Goal: Task Accomplishment & Management: Manage account settings

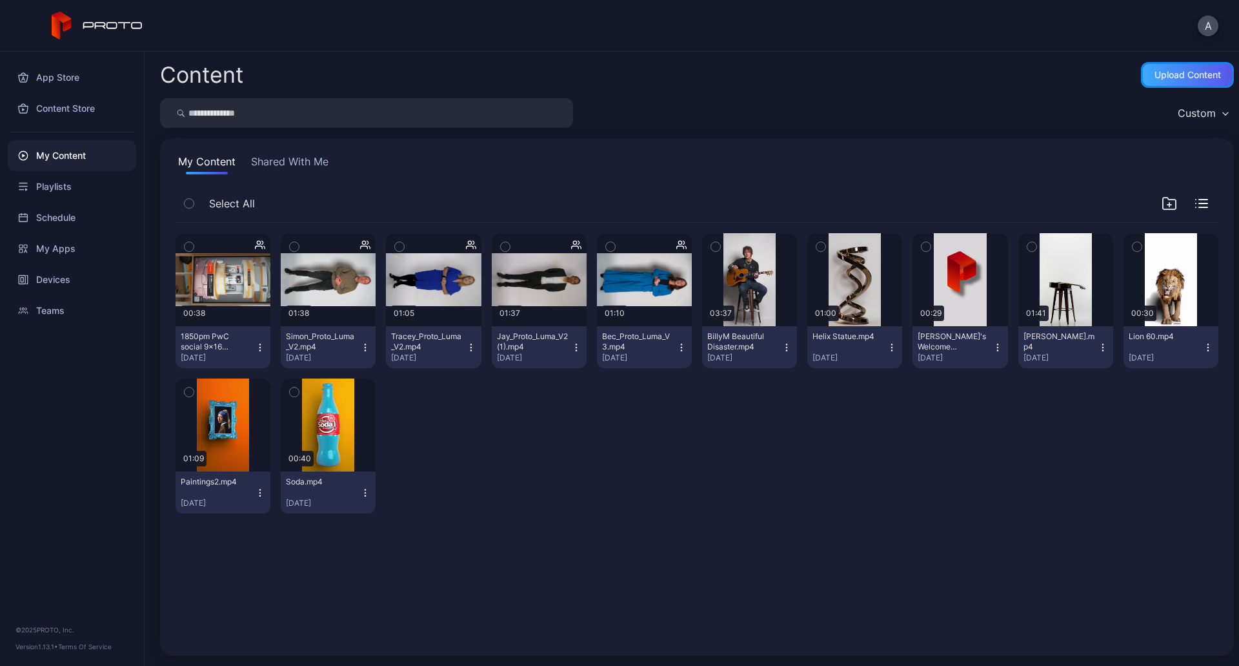
click at [1178, 77] on div "Upload Content" at bounding box center [1188, 75] width 66 height 10
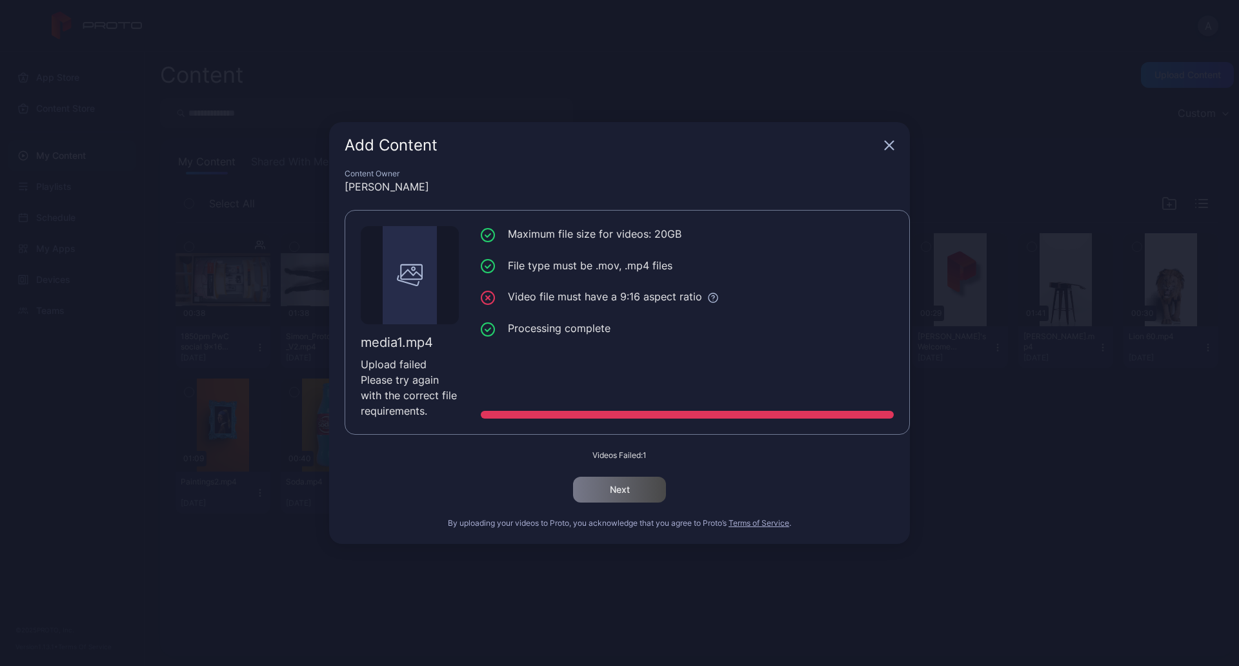
click at [895, 149] on div "Add Content" at bounding box center [619, 145] width 581 height 46
click at [891, 147] on icon "button" at bounding box center [890, 145] width 8 height 8
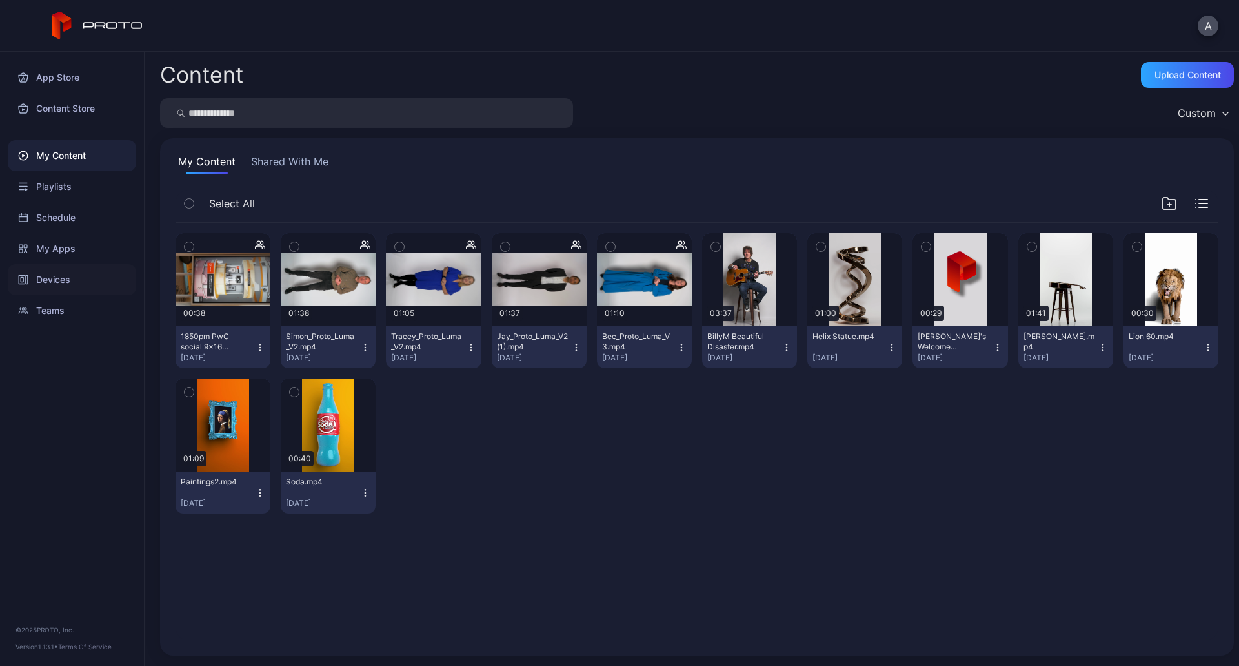
click at [10, 285] on div "Devices" at bounding box center [72, 279] width 128 height 31
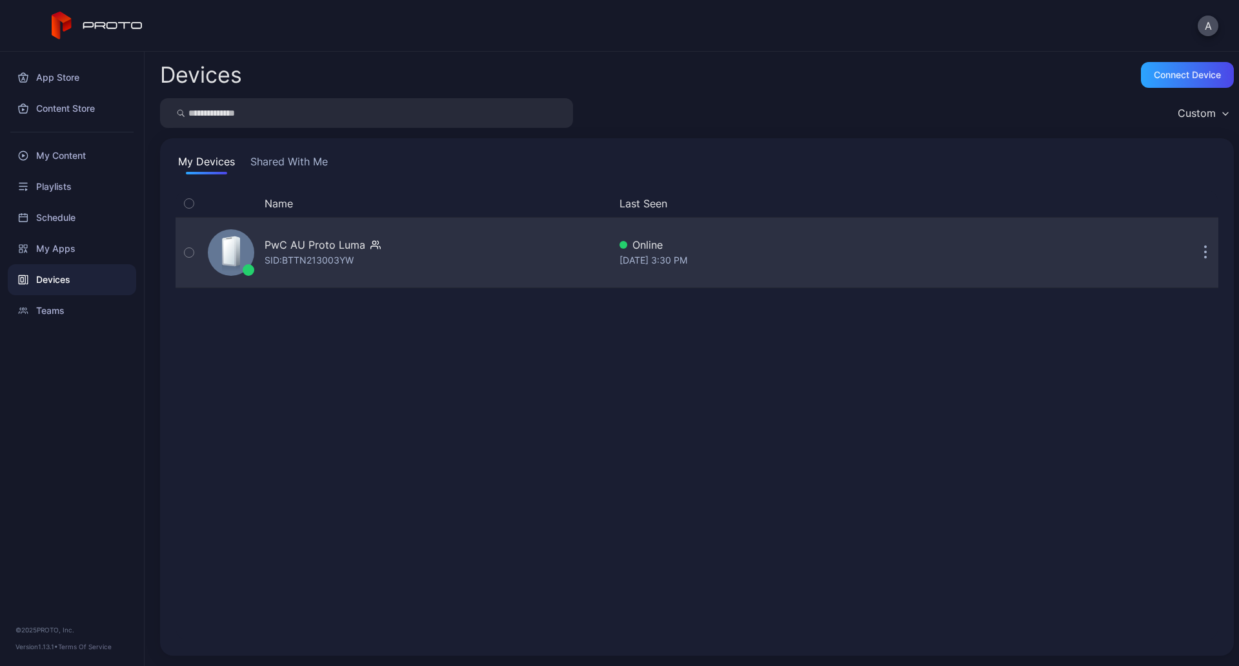
click at [425, 252] on div "PwC AU Proto [PERSON_NAME]: BTTN213003YW" at bounding box center [406, 252] width 407 height 65
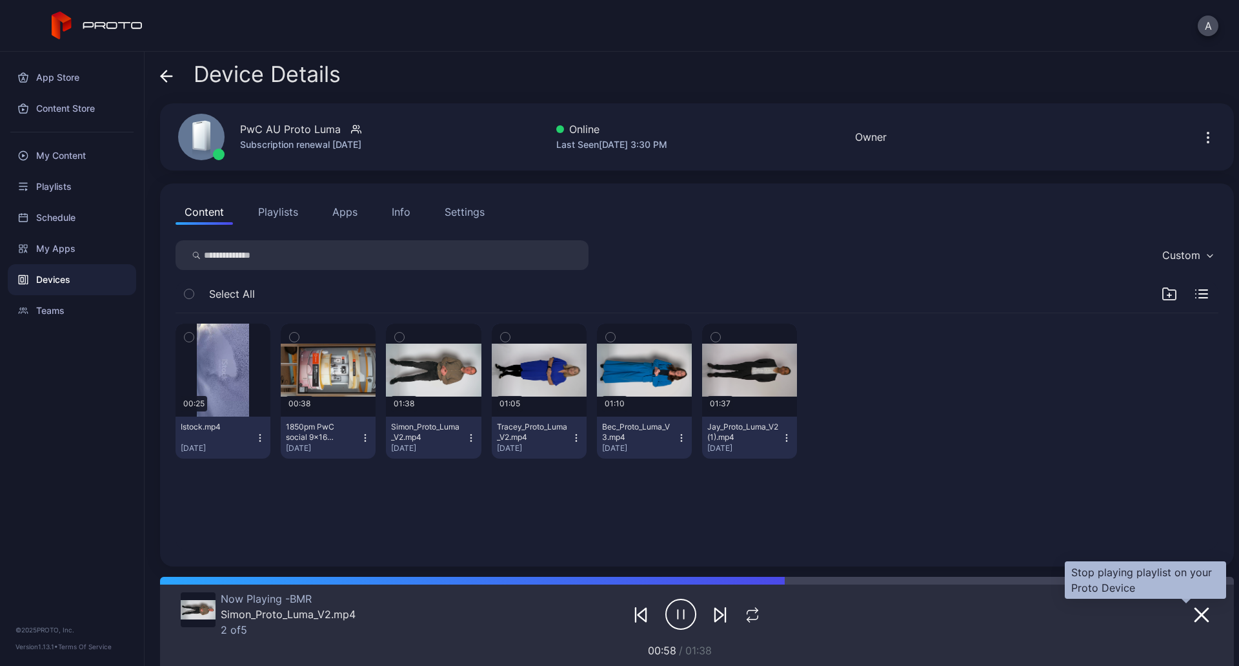
click at [1194, 615] on icon "button" at bounding box center [1201, 614] width 15 height 15
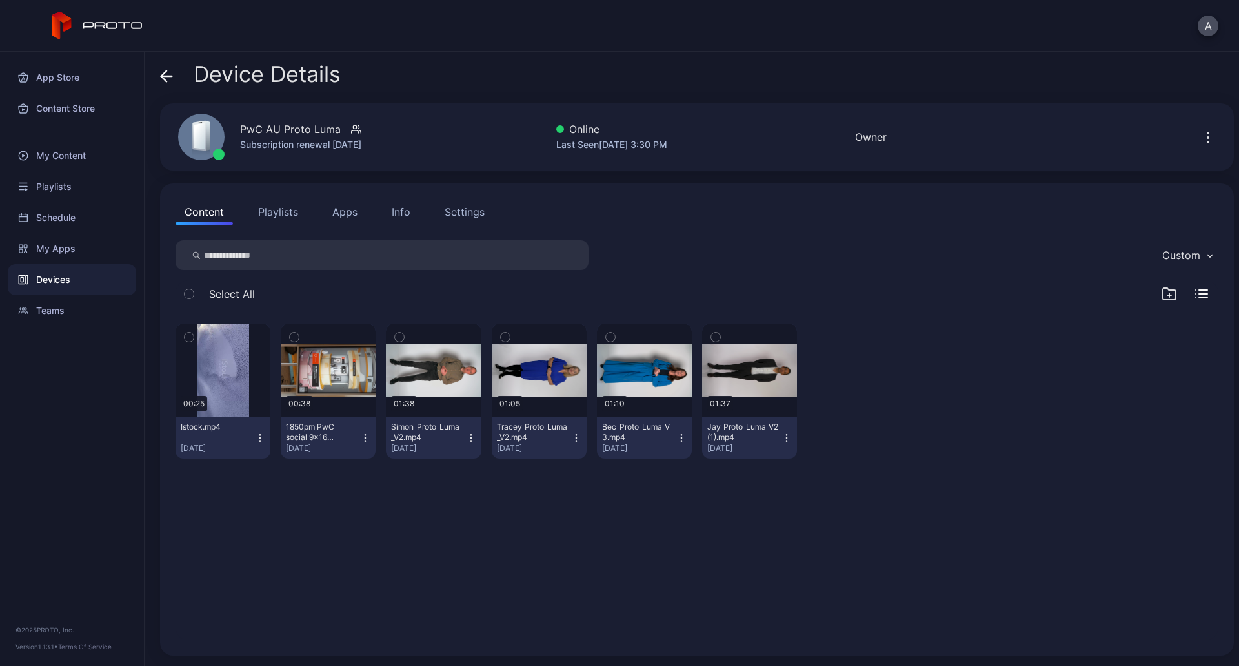
click at [265, 440] on button "Istock.mp4 [DATE]" at bounding box center [223, 437] width 95 height 42
click at [225, 529] on button "Move To" at bounding box center [222, 526] width 110 height 41
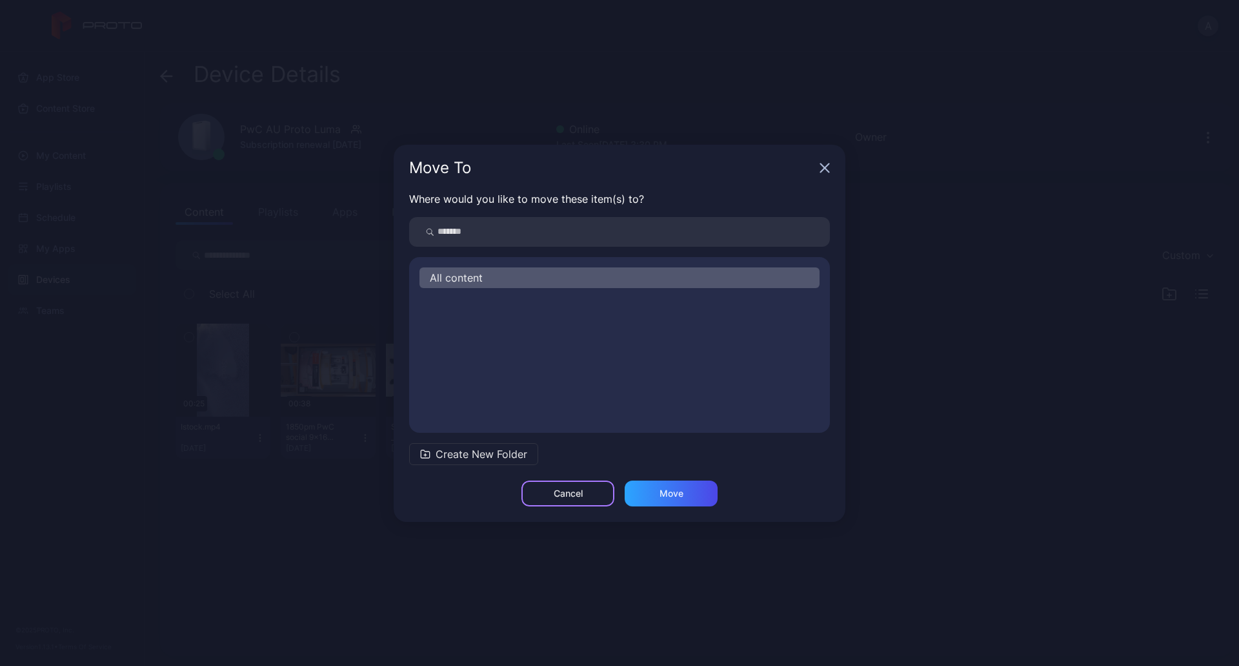
click at [580, 497] on div "Cancel" at bounding box center [568, 493] width 29 height 10
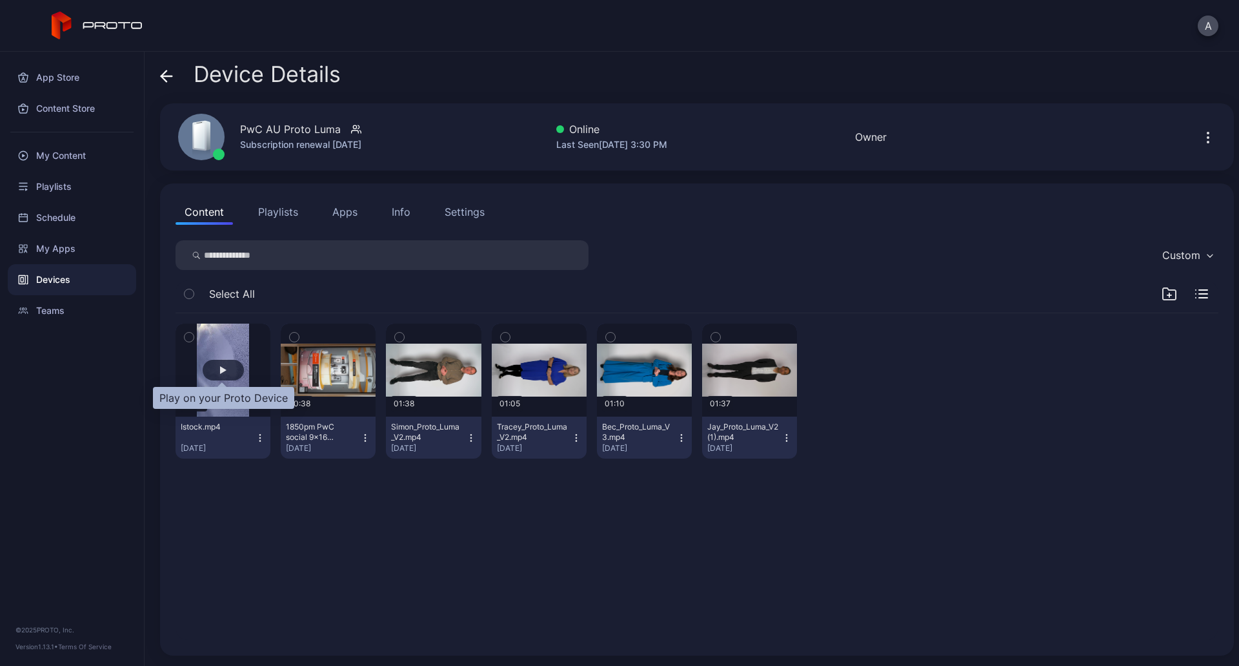
click at [225, 363] on div "button" at bounding box center [223, 370] width 41 height 21
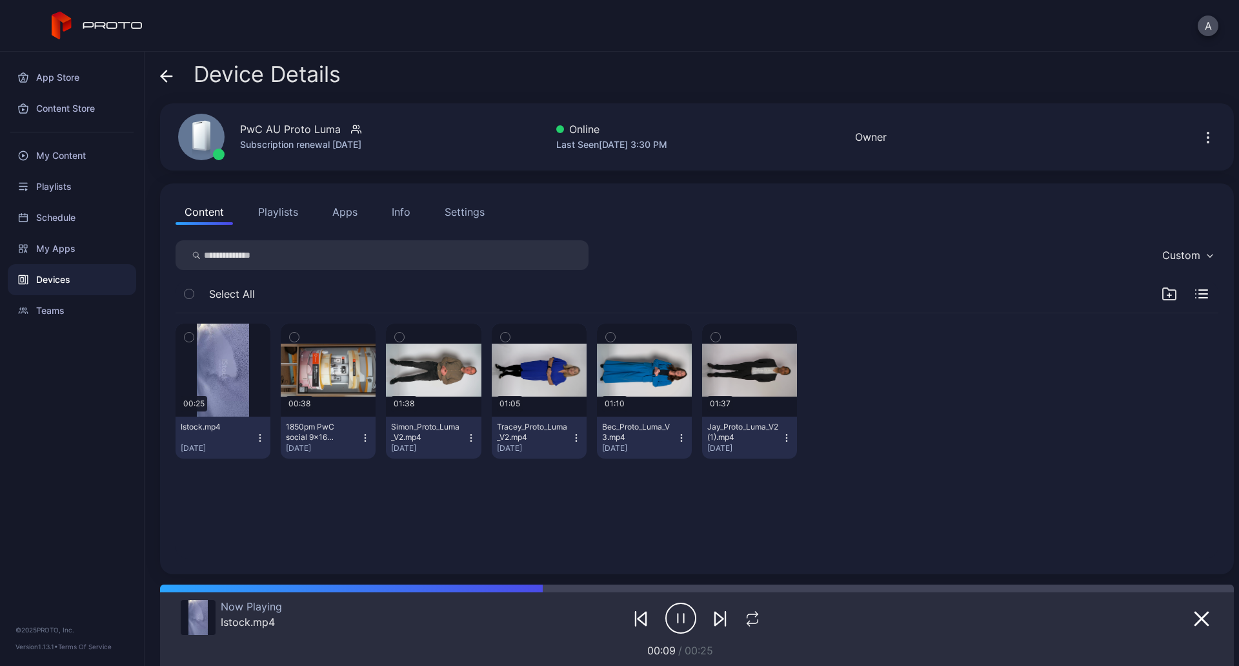
click at [256, 433] on icon "button" at bounding box center [260, 438] width 10 height 10
click at [362, 513] on div "00:25 Istock.mp4 [DATE] 00:38 1850pm PwC social 9x16 V3.mp4 [DATE] 01:38 Simon_…" at bounding box center [697, 436] width 1064 height 266
click at [363, 437] on icon "button" at bounding box center [365, 438] width 10 height 10
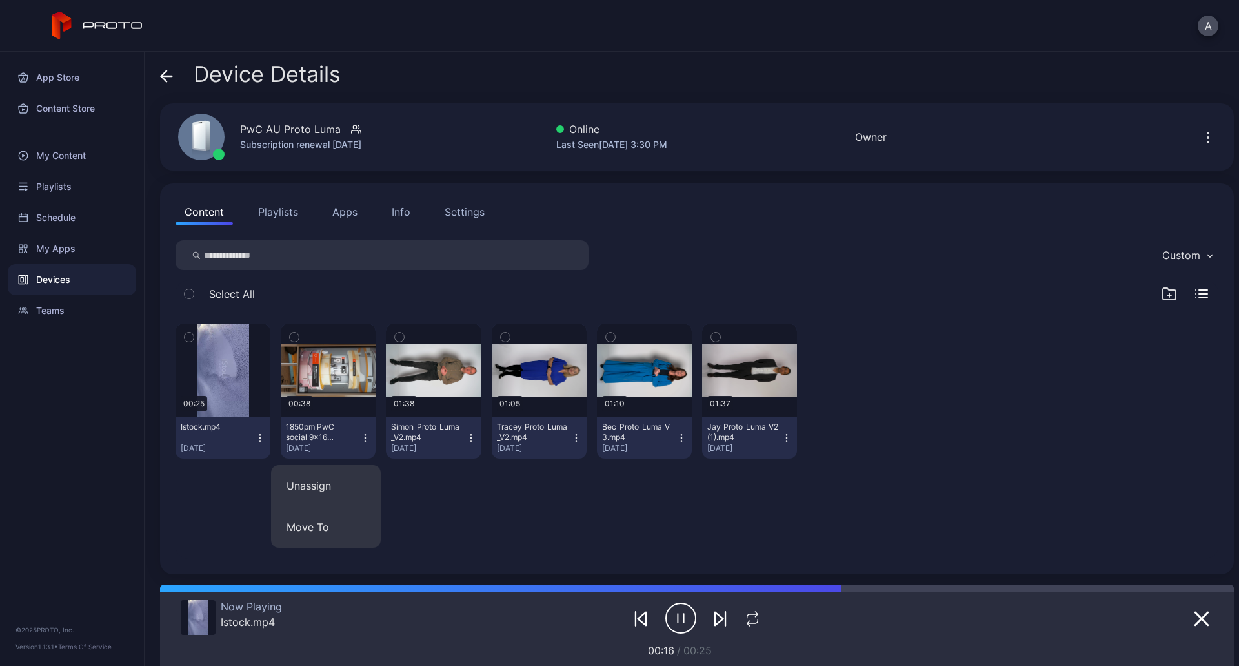
click at [464, 486] on div "00:25 Istock.mp4 [DATE] 00:38 1850pm PwC social 9x16 V3.mp4 [DATE] 01:38 Simon_…" at bounding box center [697, 436] width 1064 height 266
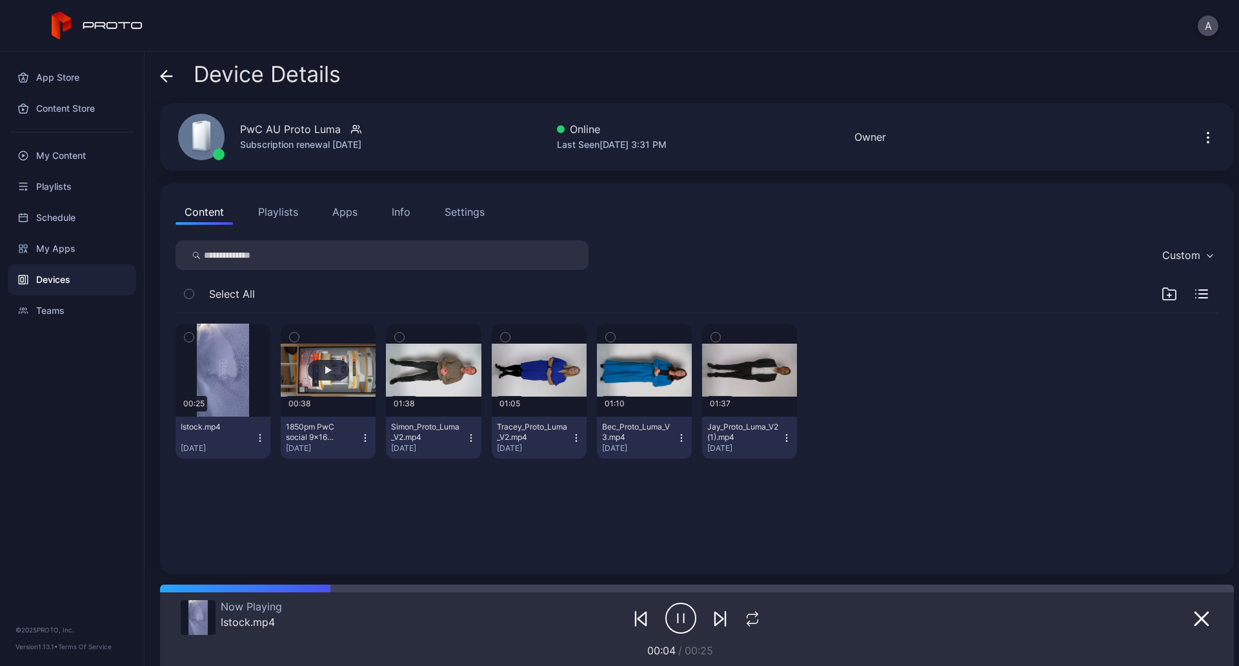
click at [350, 383] on button "button" at bounding box center [328, 369] width 95 height 93
click at [463, 390] on button "button" at bounding box center [433, 369] width 95 height 93
click at [567, 402] on button "button" at bounding box center [539, 369] width 95 height 93
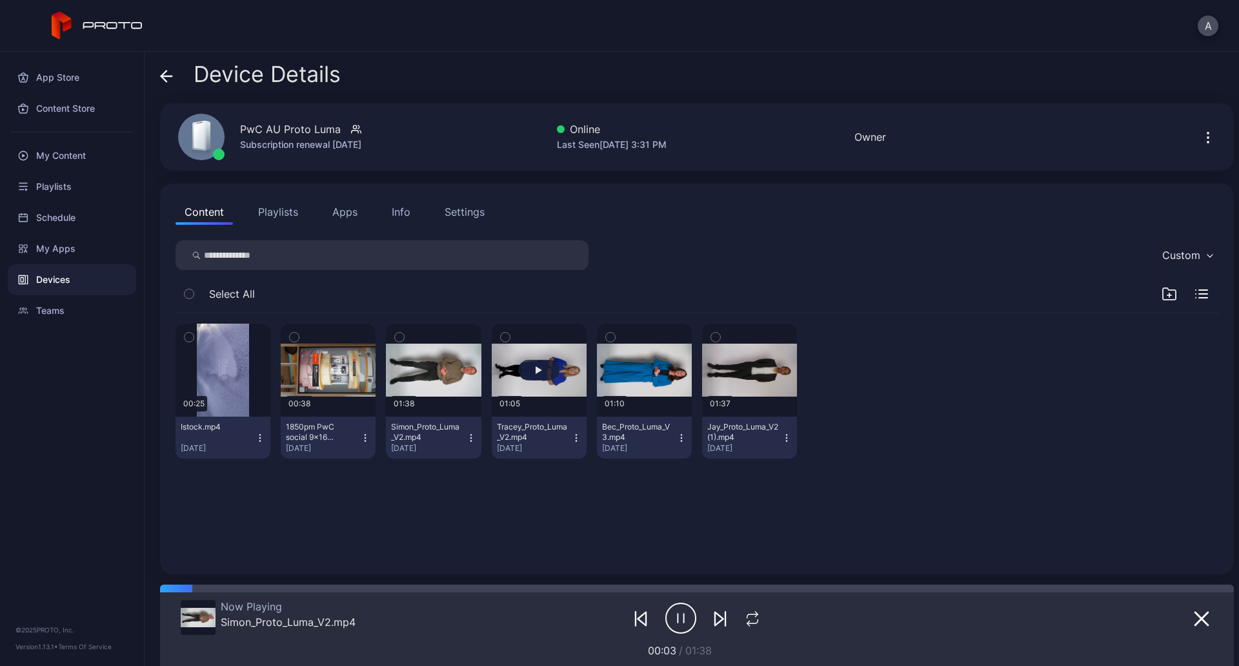
click at [565, 396] on button "button" at bounding box center [539, 369] width 95 height 93
click at [205, 387] on button "button" at bounding box center [223, 369] width 95 height 93
click at [620, 392] on button "button" at bounding box center [644, 369] width 95 height 93
click at [546, 387] on button "button" at bounding box center [539, 369] width 95 height 93
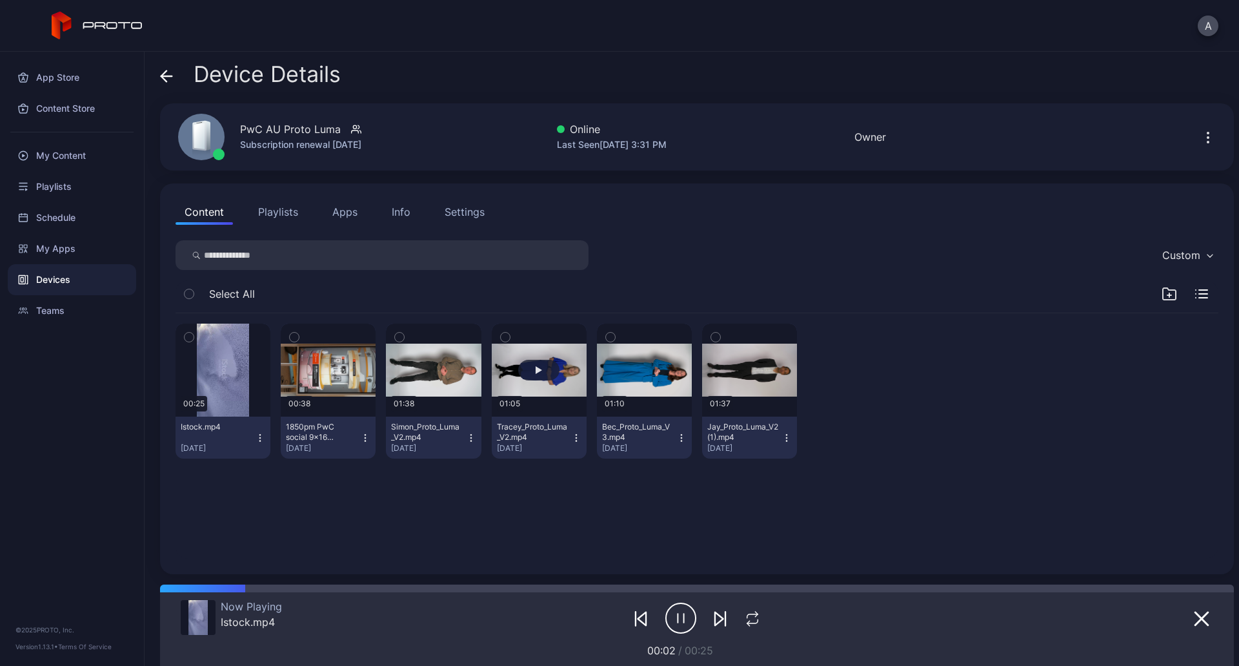
click at [546, 387] on button "button" at bounding box center [539, 369] width 95 height 93
click at [536, 379] on div "button" at bounding box center [538, 370] width 41 height 21
click at [536, 369] on div "button" at bounding box center [539, 370] width 6 height 8
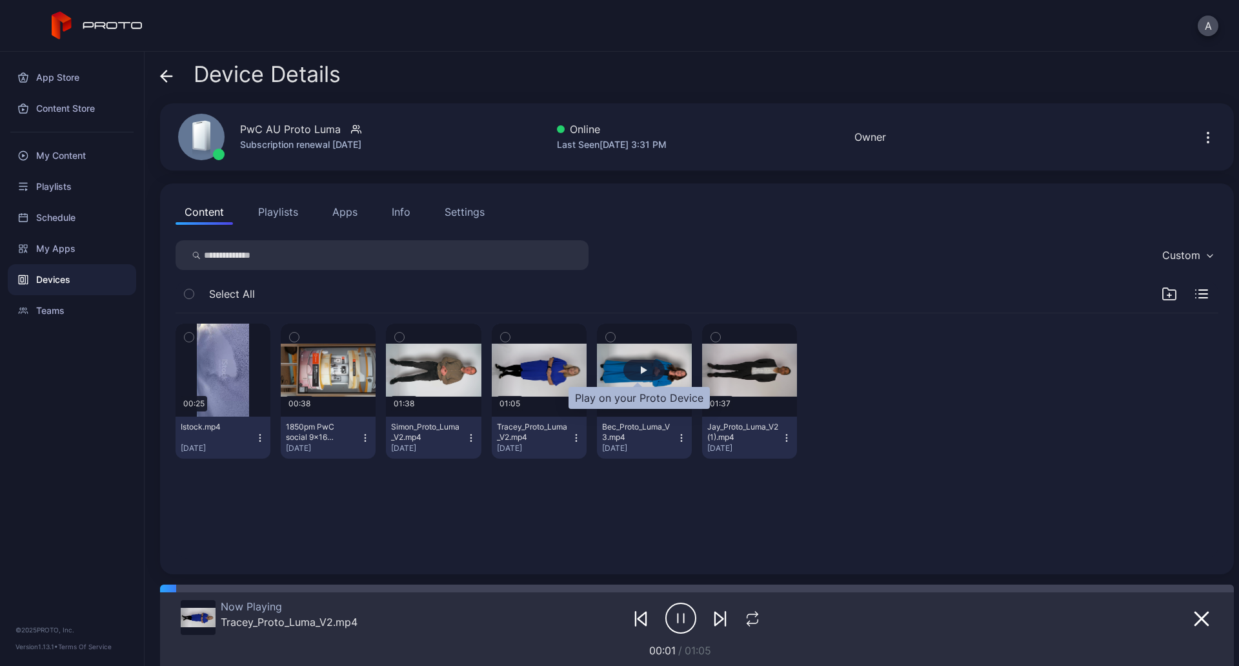
click at [641, 369] on div "button" at bounding box center [644, 370] width 41 height 21
click at [219, 344] on button "button" at bounding box center [223, 369] width 95 height 93
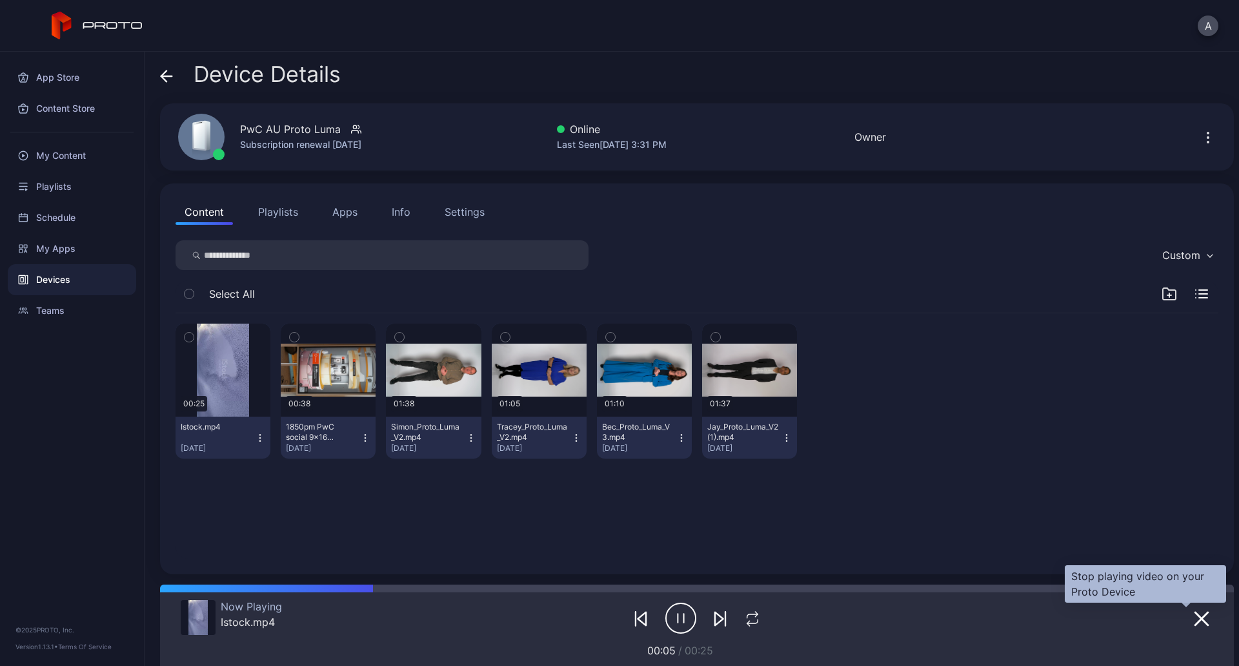
click at [1190, 620] on button "button" at bounding box center [1201, 618] width 23 height 18
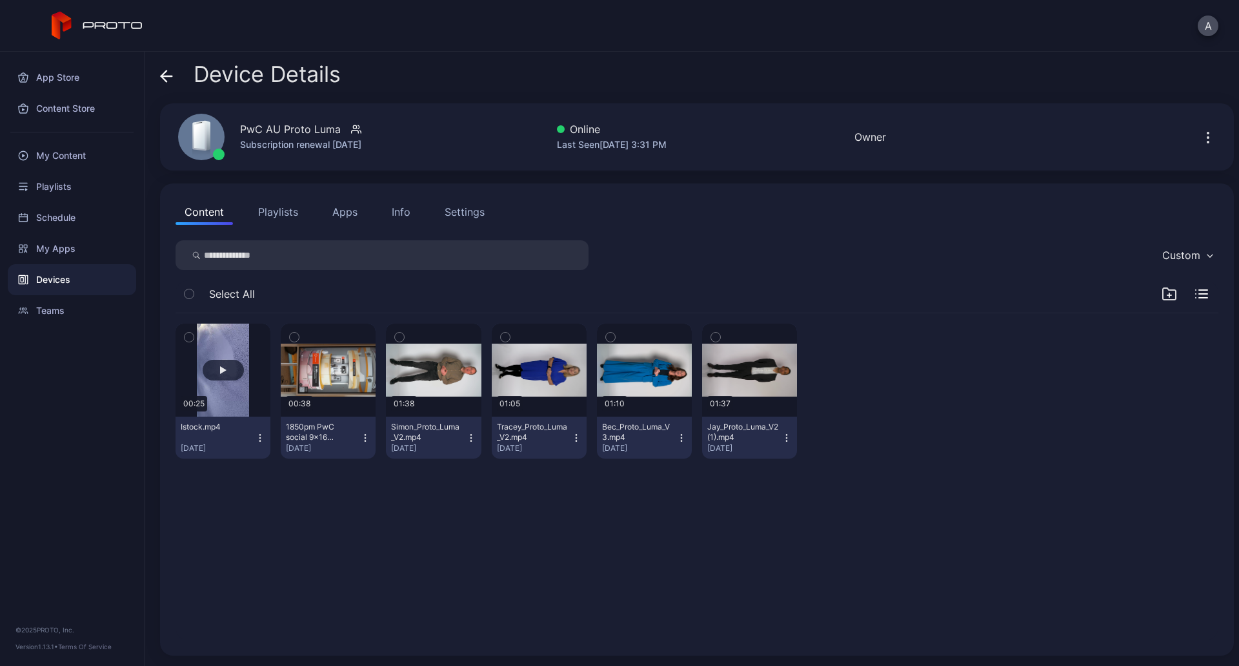
click at [238, 347] on button "button" at bounding box center [223, 369] width 95 height 93
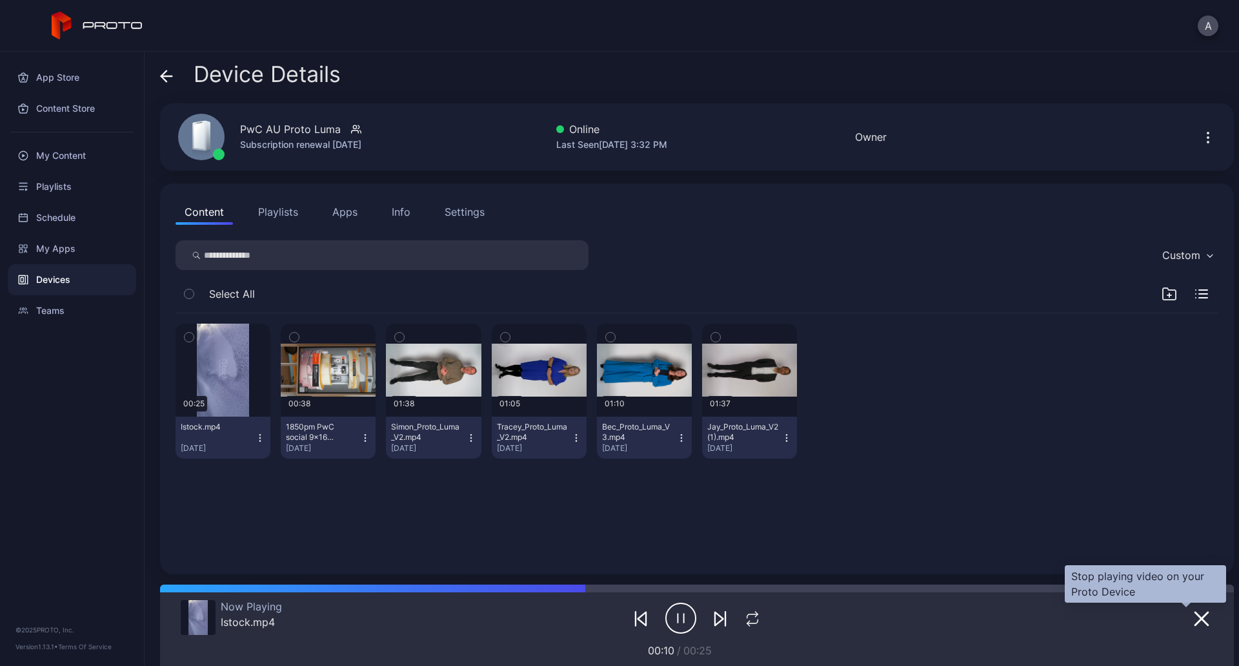
click at [1194, 622] on icon "button" at bounding box center [1201, 618] width 15 height 15
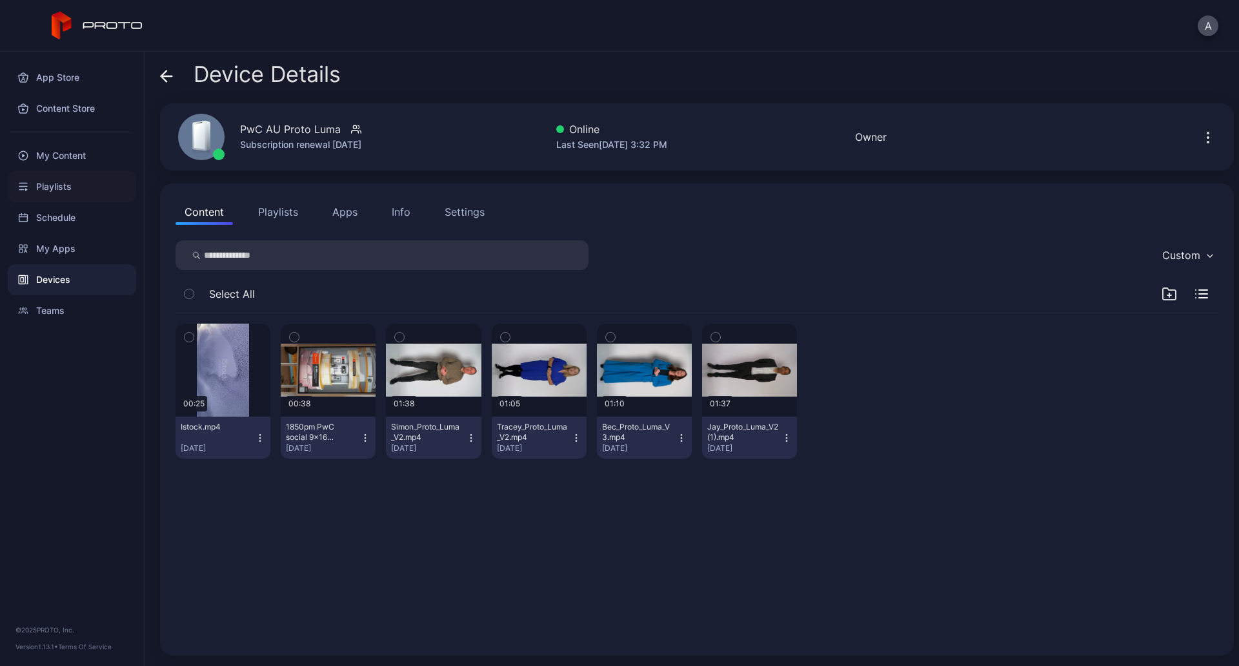
click at [56, 174] on div "Playlists" at bounding box center [72, 186] width 128 height 31
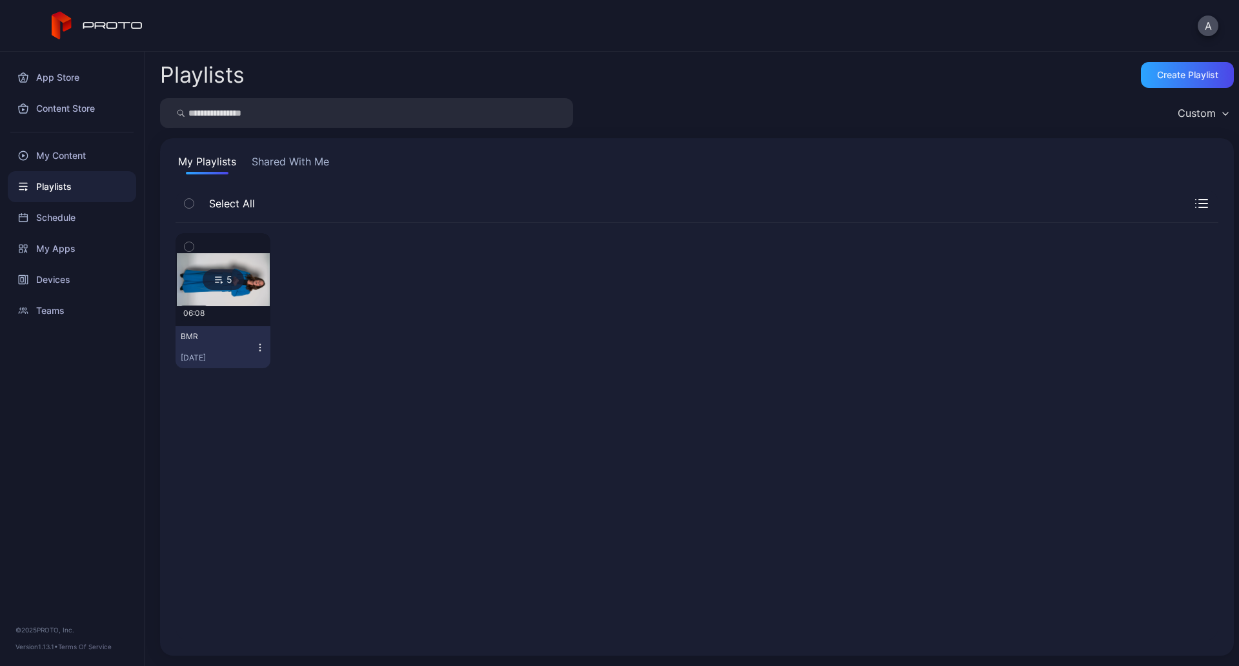
click at [239, 284] on div "5" at bounding box center [223, 279] width 41 height 21
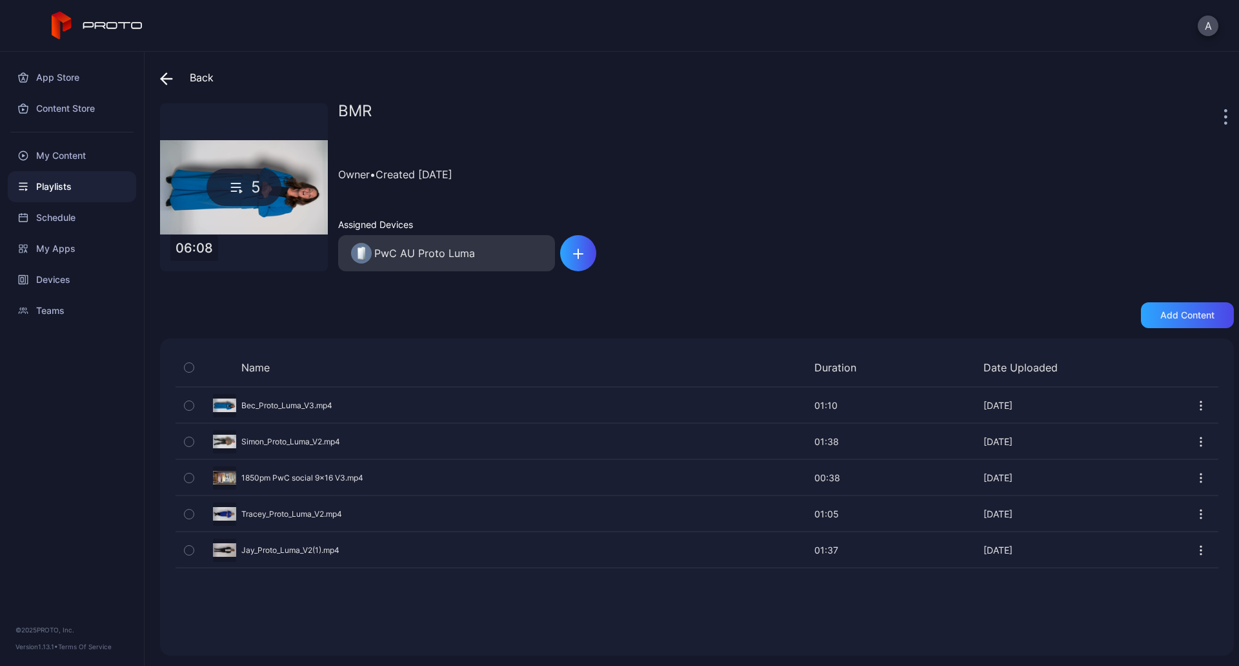
click at [272, 406] on div "Preview" at bounding box center [697, 405] width 1043 height 34
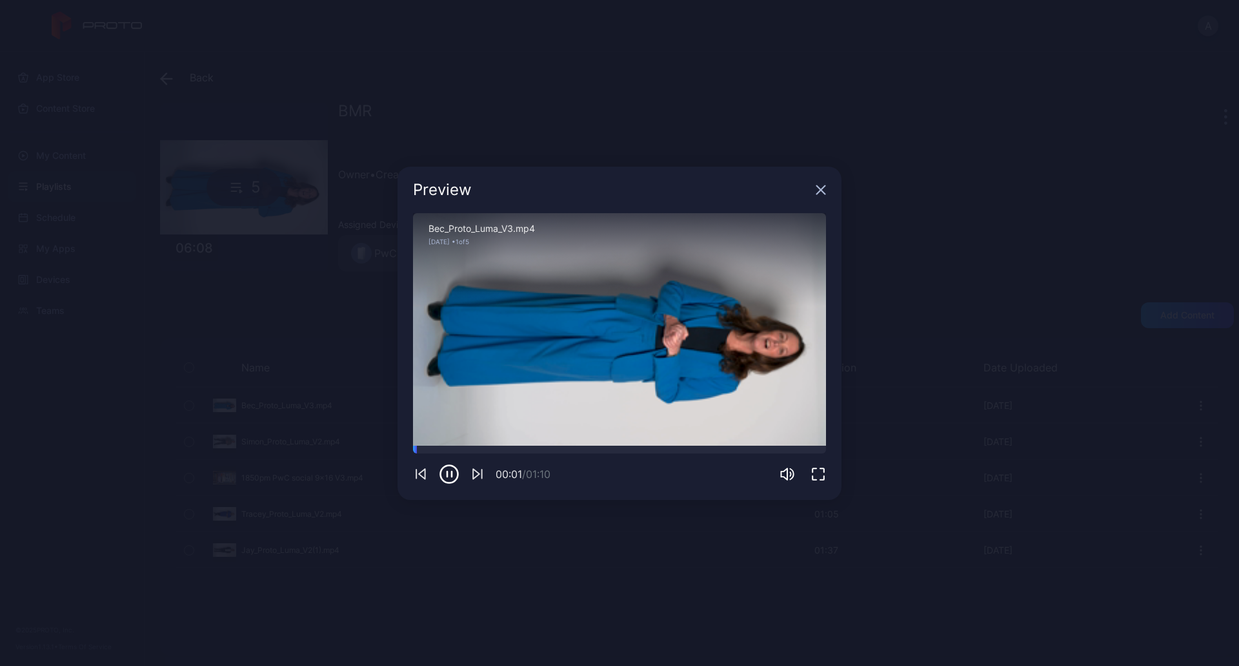
click at [817, 188] on icon "button" at bounding box center [821, 190] width 10 height 10
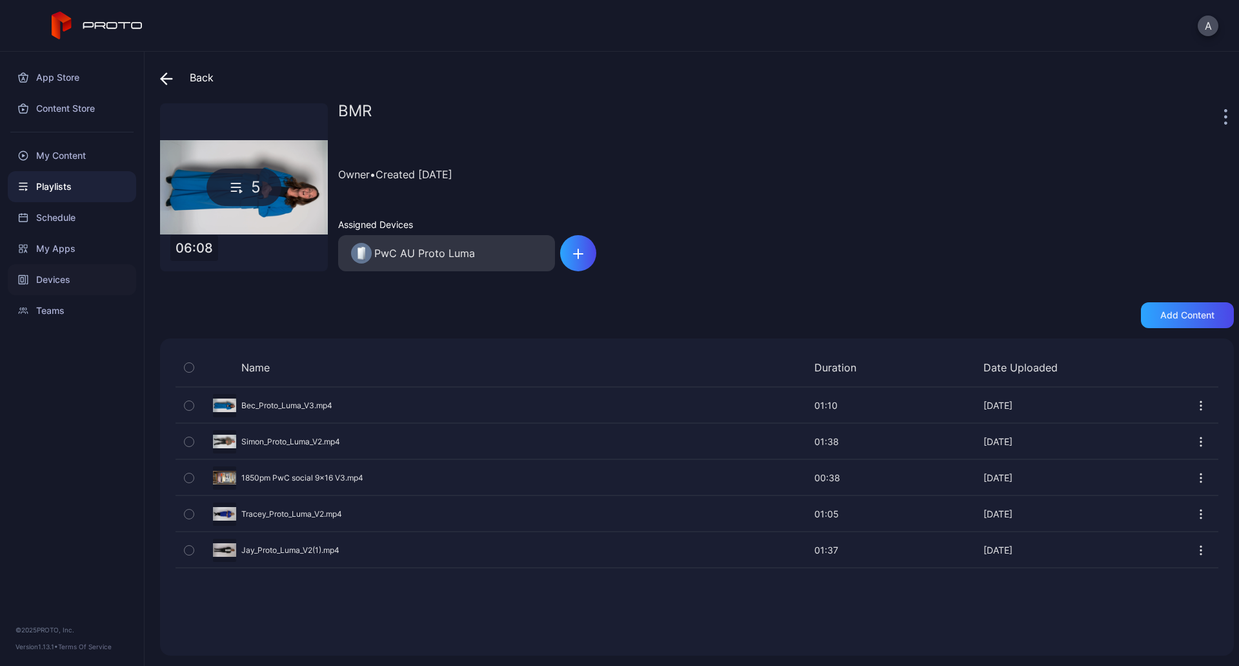
click at [59, 278] on div "Devices" at bounding box center [72, 279] width 128 height 31
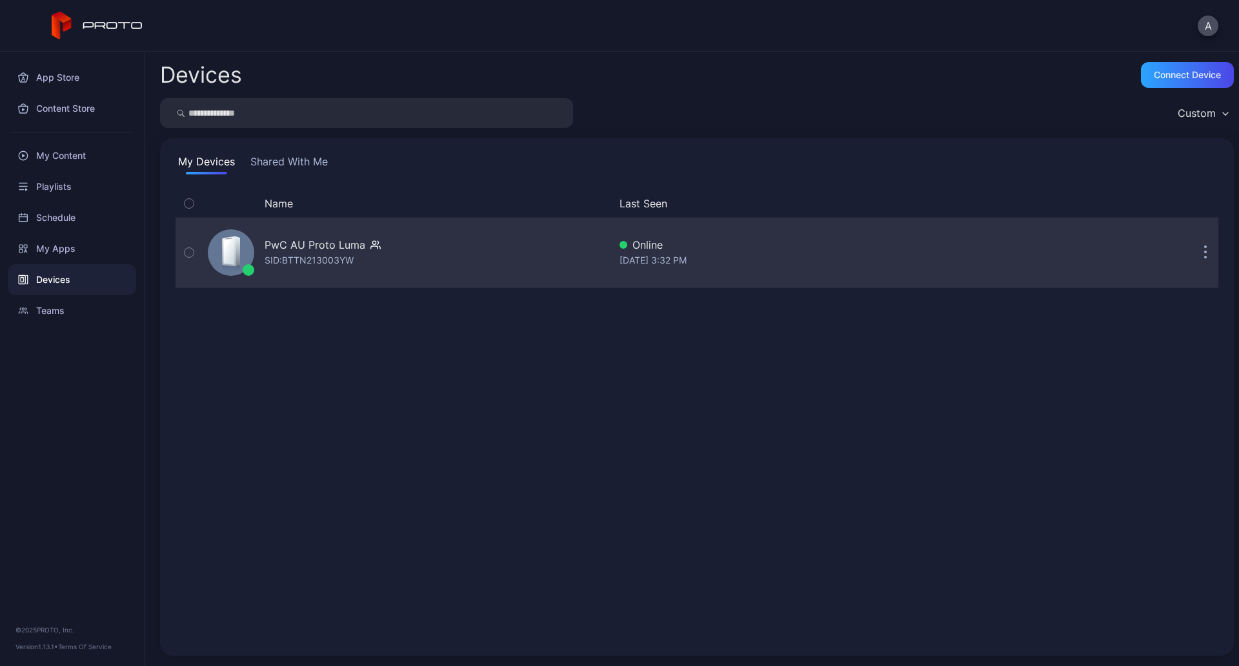
click at [379, 250] on div "PwC AU Proto [PERSON_NAME]: BTTN213003YW" at bounding box center [406, 252] width 407 height 65
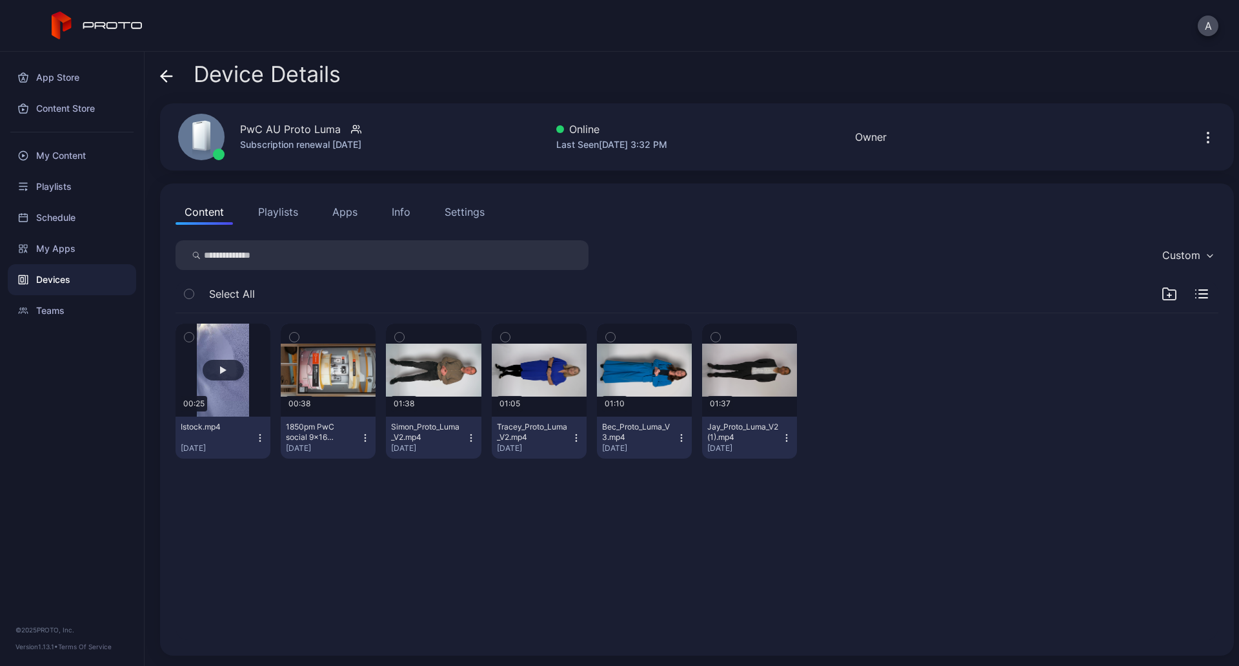
click at [208, 396] on button "button" at bounding box center [223, 369] width 95 height 93
